Goal: Information Seeking & Learning: Learn about a topic

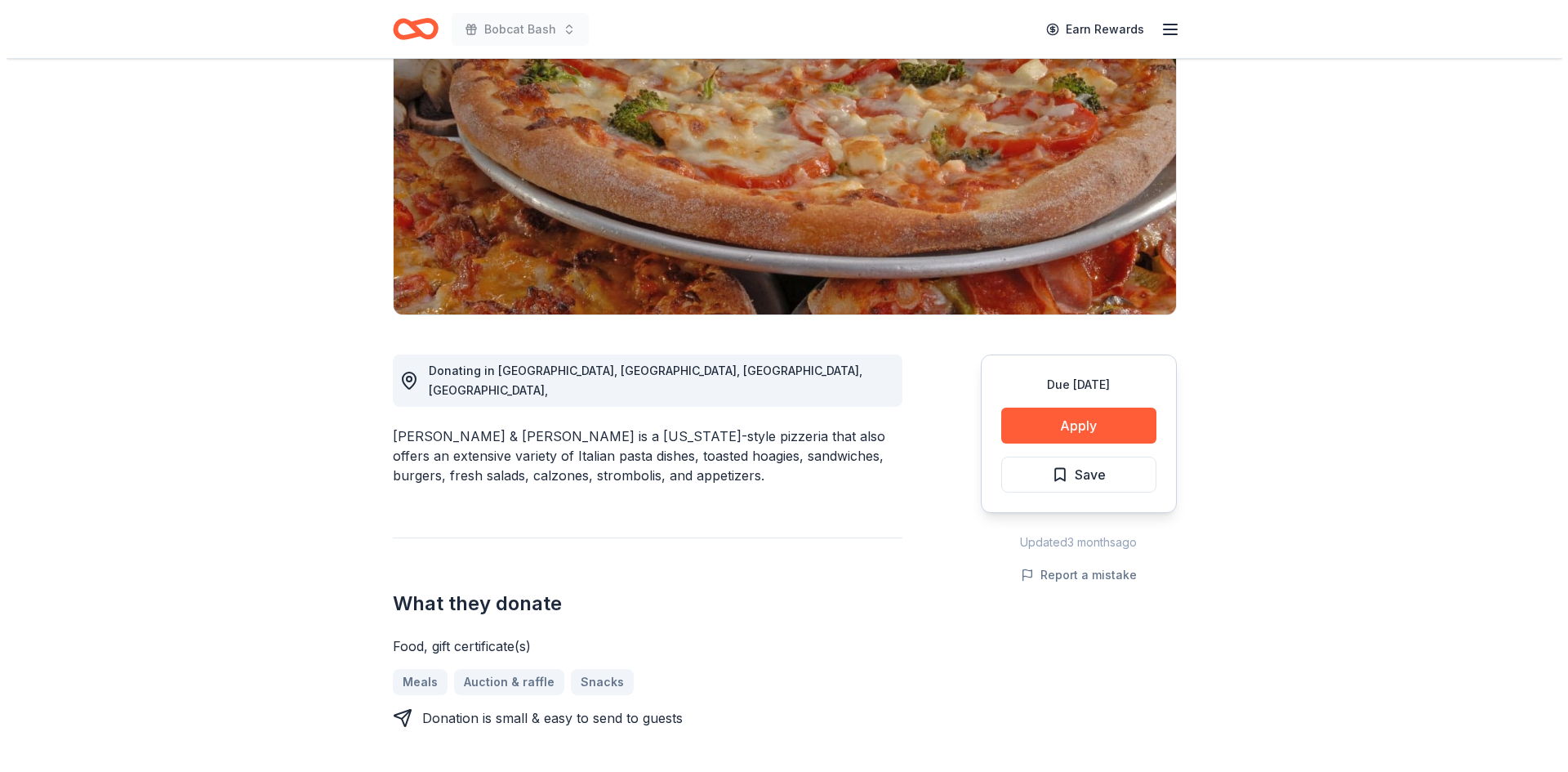
scroll to position [245, 0]
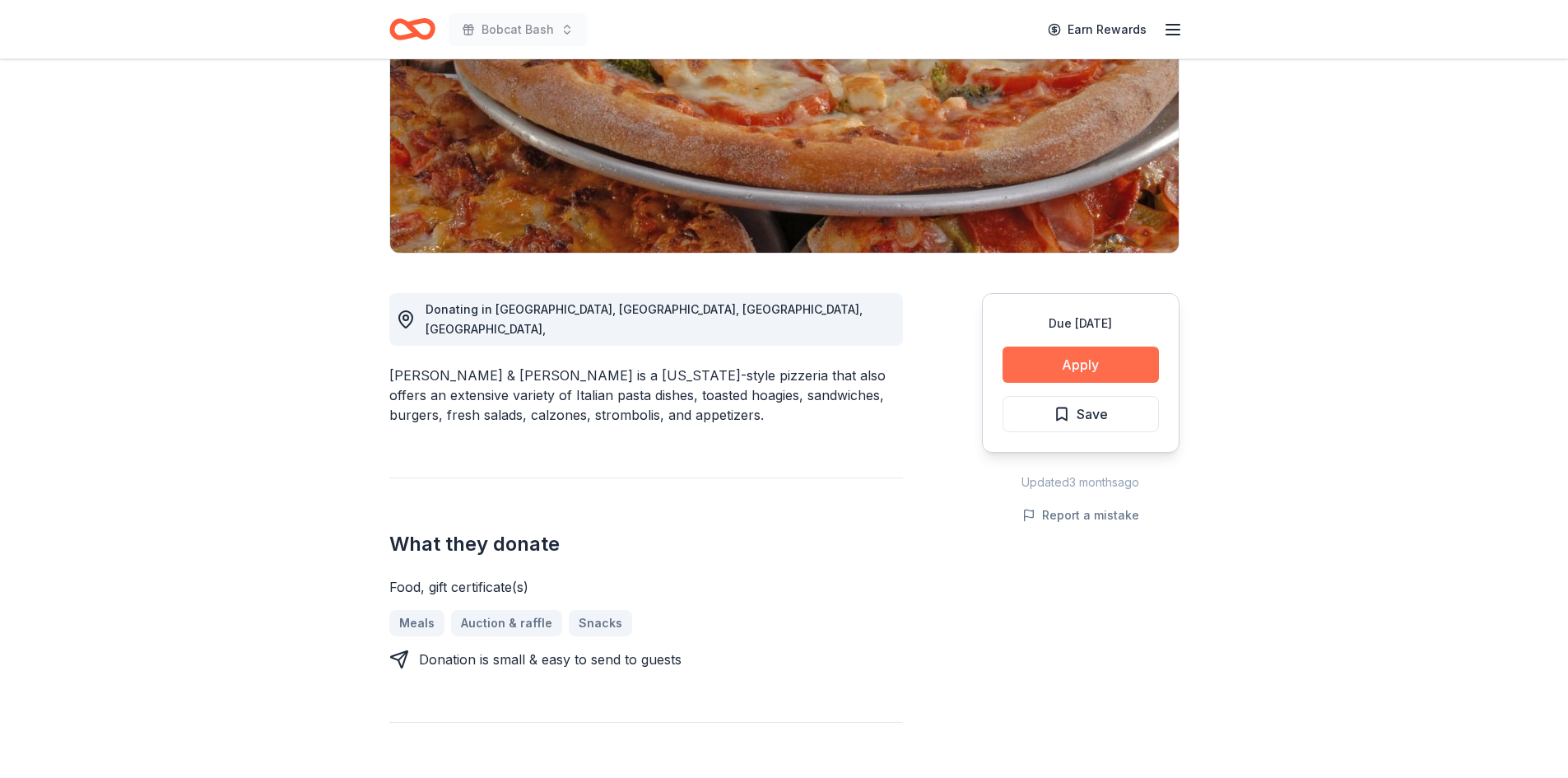
click at [1110, 362] on button "Apply" at bounding box center [1081, 364] width 157 height 36
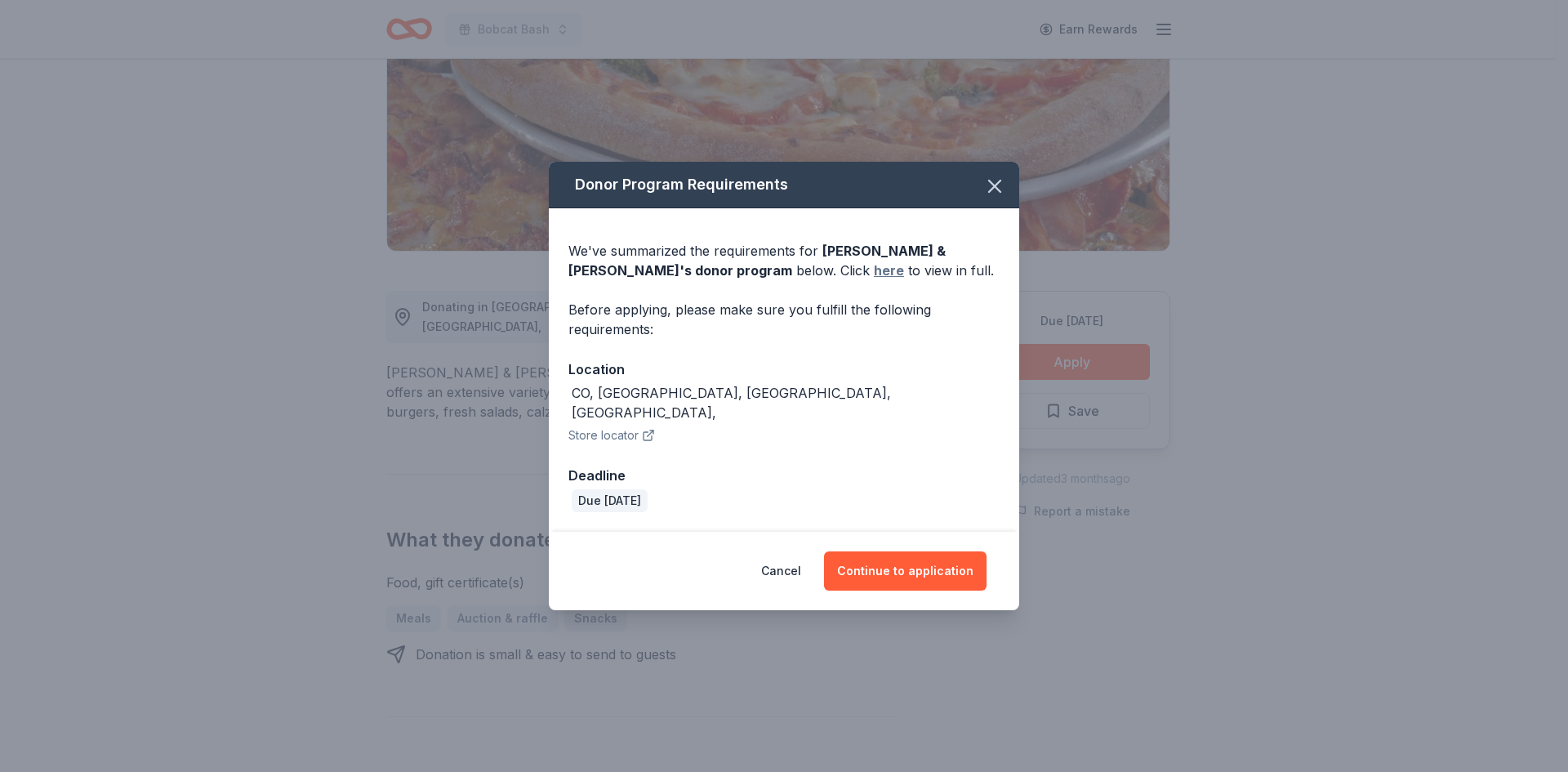
click at [874, 280] on link "here" at bounding box center [889, 270] width 30 height 19
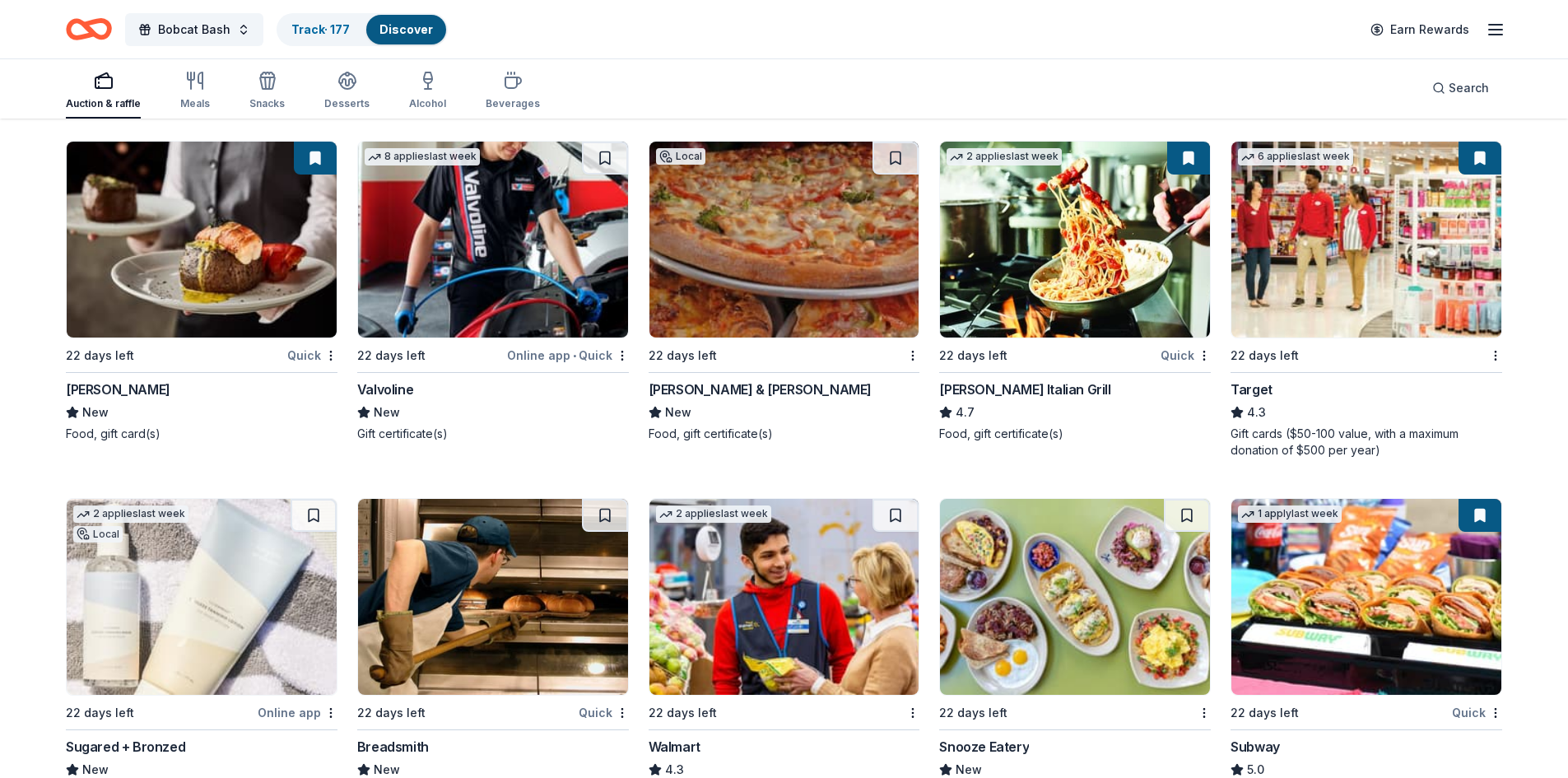
scroll to position [9273, 0]
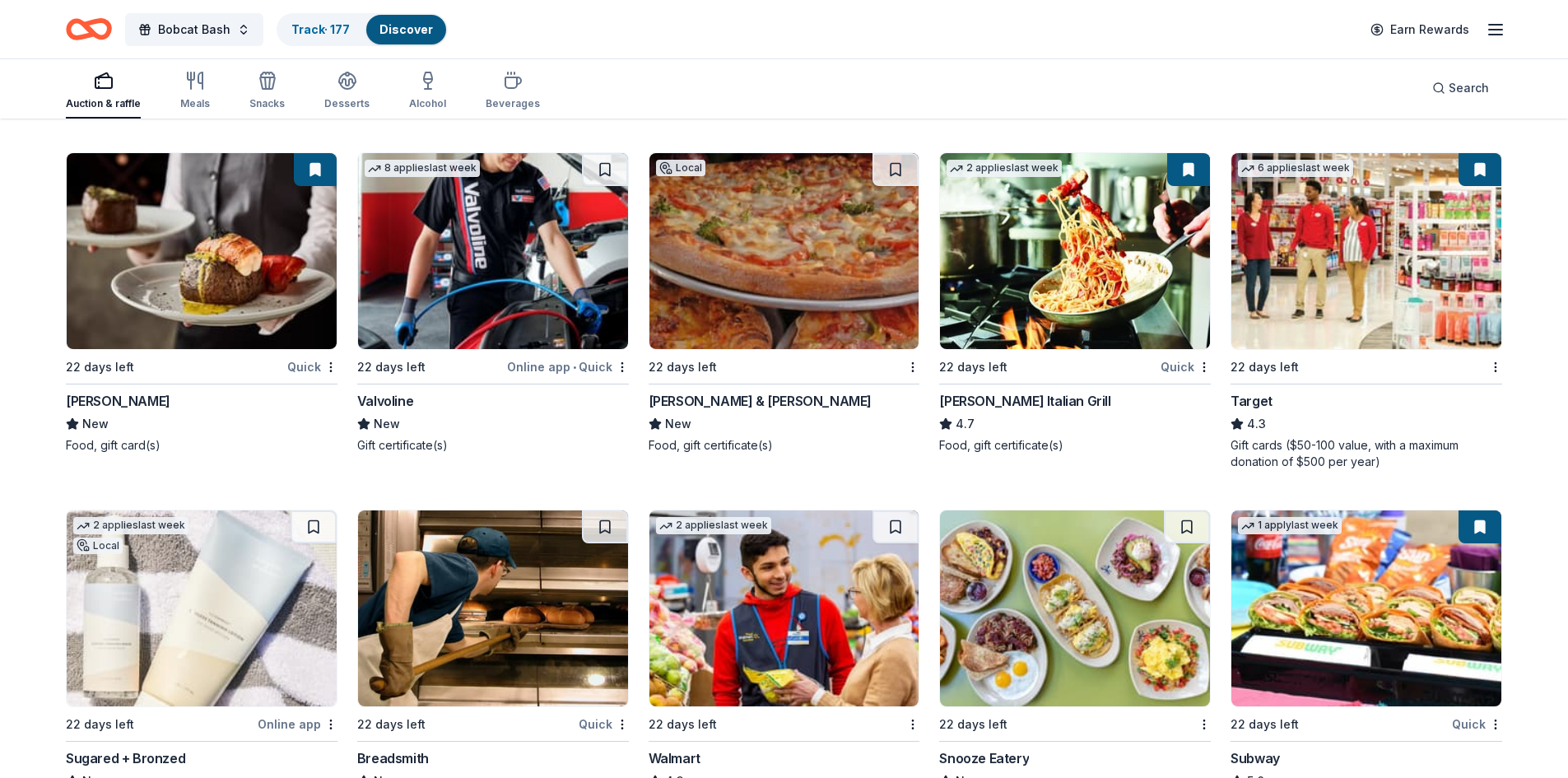
click at [1074, 274] on img at bounding box center [1075, 250] width 270 height 195
